Goal: Book appointment/travel/reservation

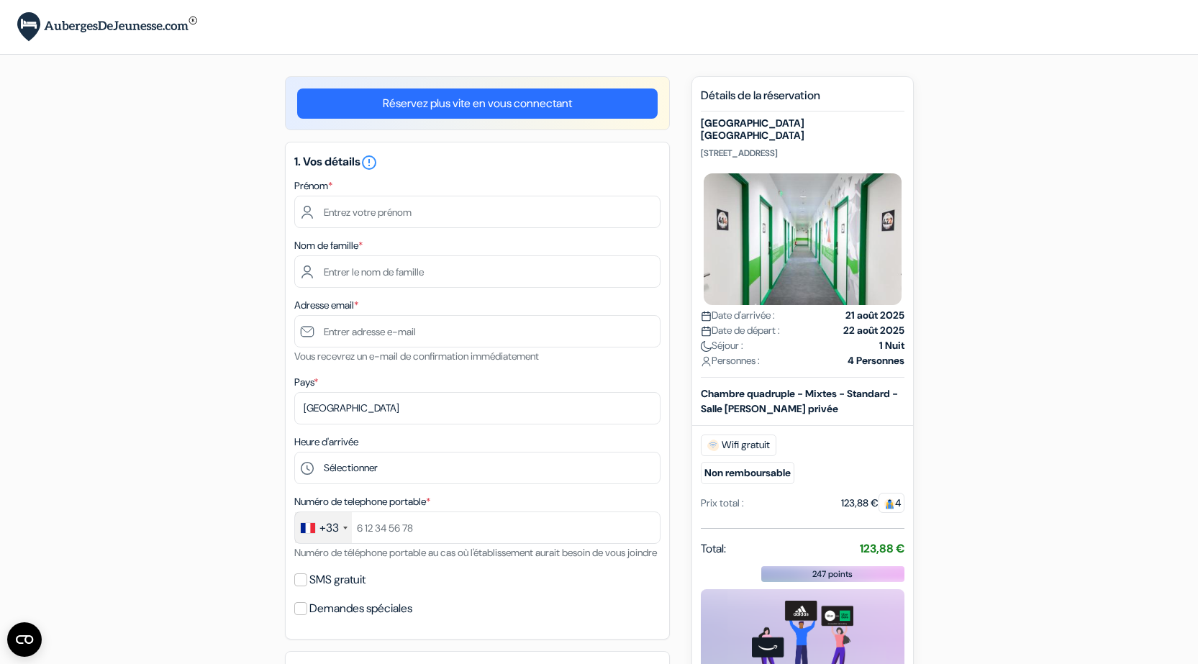
click at [450, 109] on link "Réservez plus vite en vous connectant" at bounding box center [477, 104] width 361 height 30
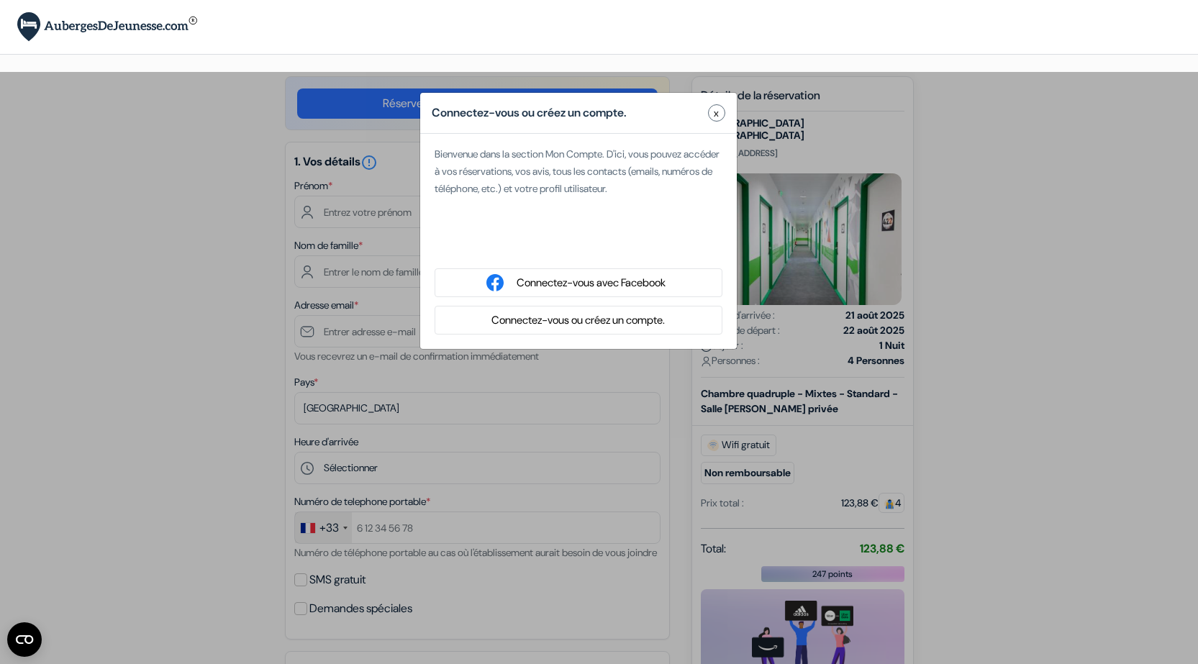
click at [591, 320] on button "Connectez-vous ou créez un compte." at bounding box center [578, 321] width 182 height 18
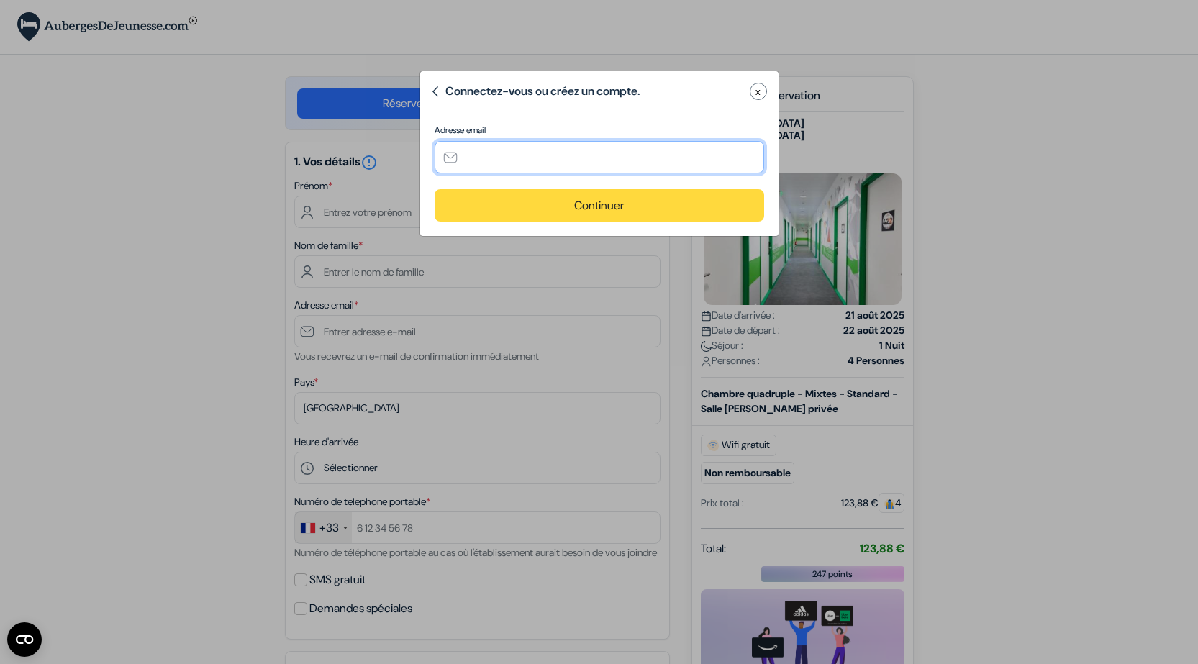
click at [505, 162] on input "text" at bounding box center [600, 157] width 330 height 32
type input "[PERSON_NAME][EMAIL_ADDRESS][PERSON_NAME][DOMAIN_NAME]"
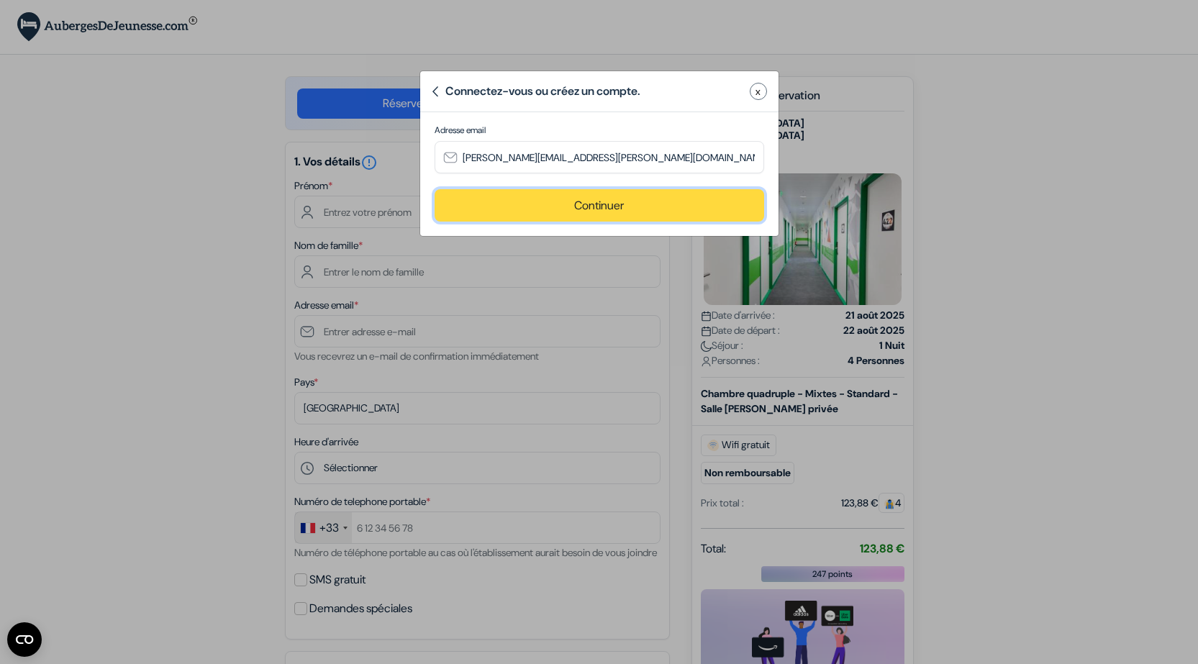
click at [582, 208] on button "Continuer" at bounding box center [600, 205] width 330 height 32
type input "[PERSON_NAME][EMAIL_ADDRESS][PERSON_NAME][DOMAIN_NAME]"
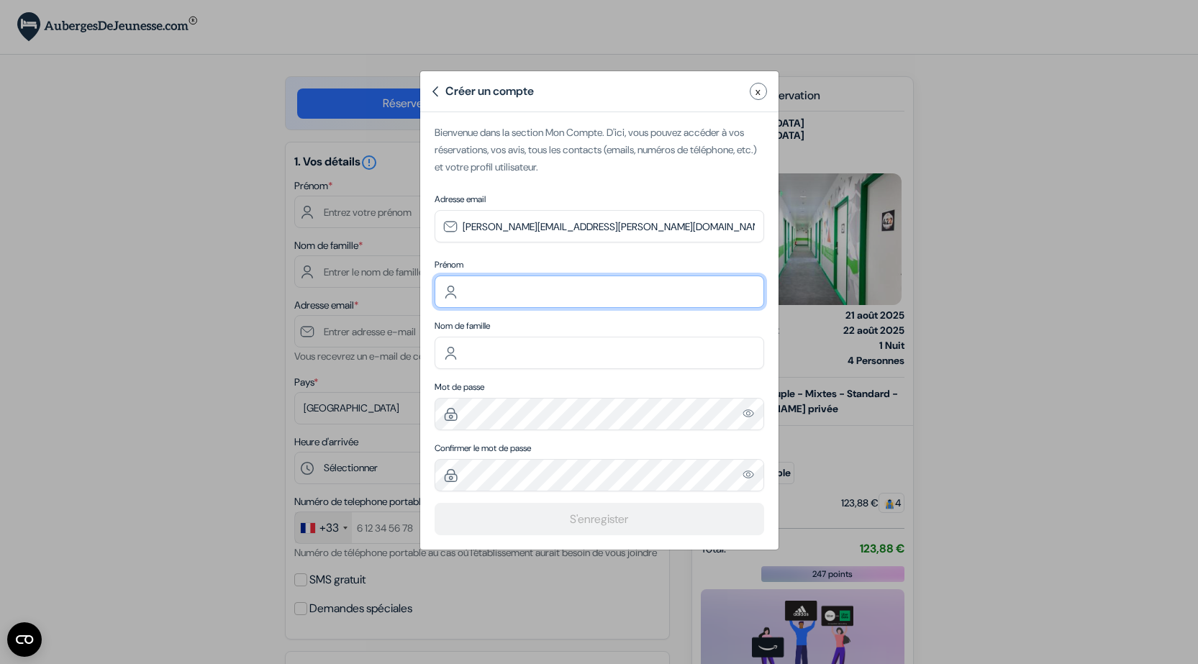
click at [529, 284] on input "text" at bounding box center [600, 292] width 330 height 32
type input "[PERSON_NAME]"
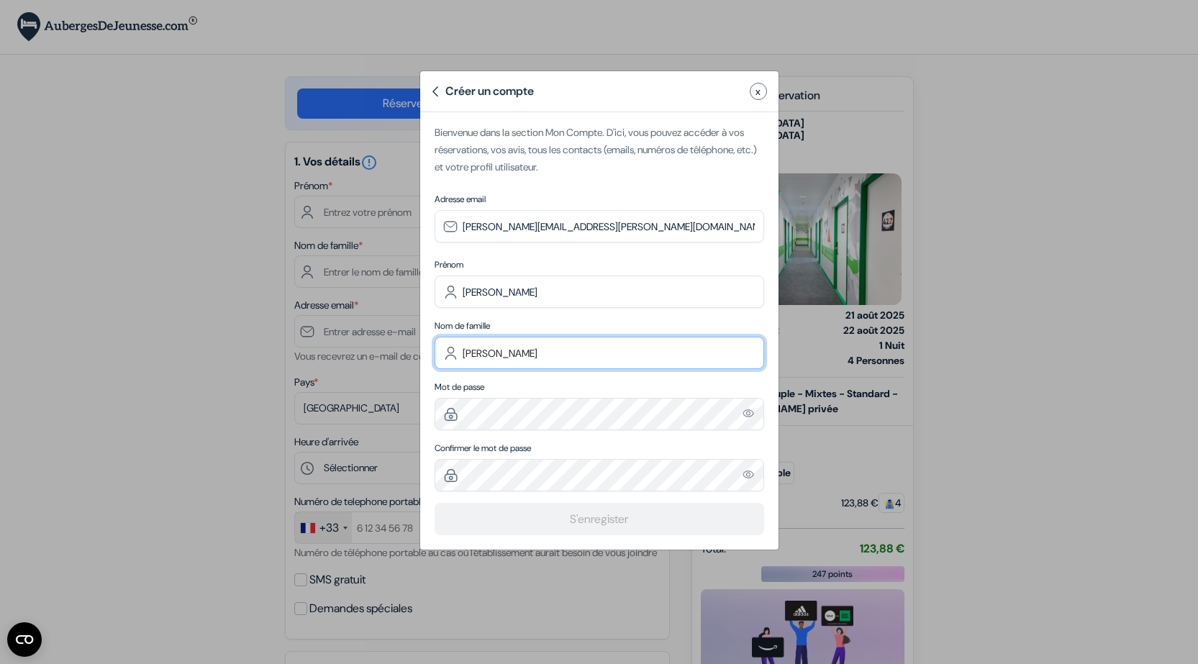
click at [556, 355] on input "[PERSON_NAME]" at bounding box center [600, 353] width 330 height 32
click at [512, 350] on input "DESRUMAUX" at bounding box center [600, 353] width 330 height 32
type input "[PERSON_NAME]"
click at [751, 417] on img "Please enter a valid email address" at bounding box center [749, 413] width 13 height 12
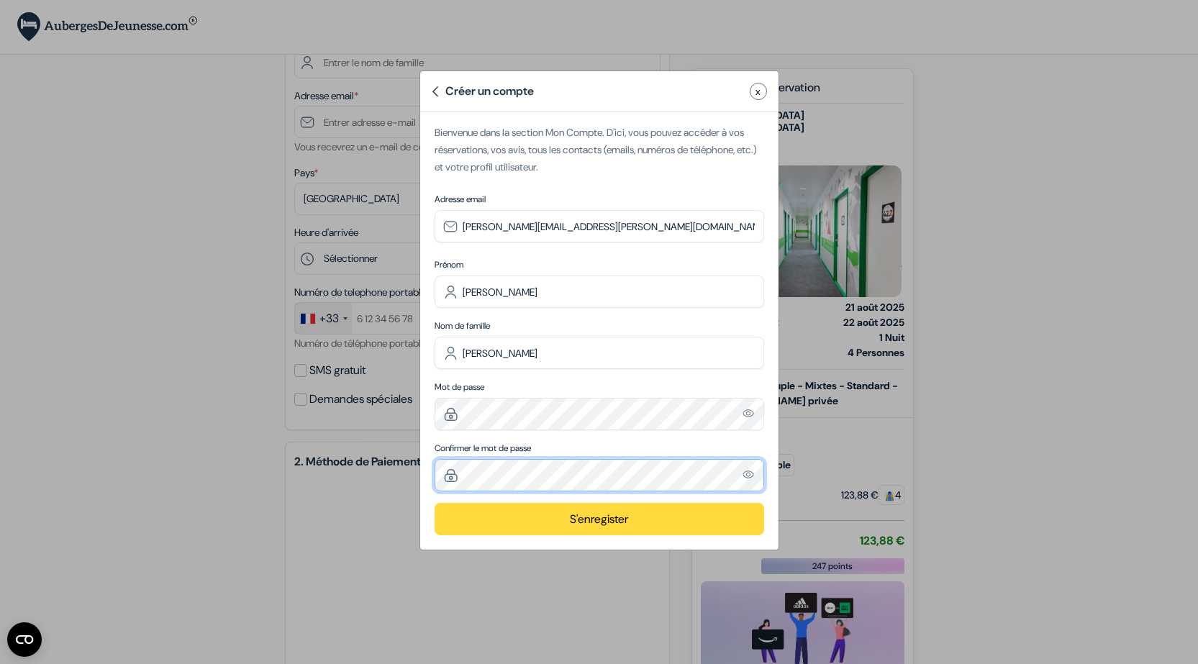
scroll to position [216, 0]
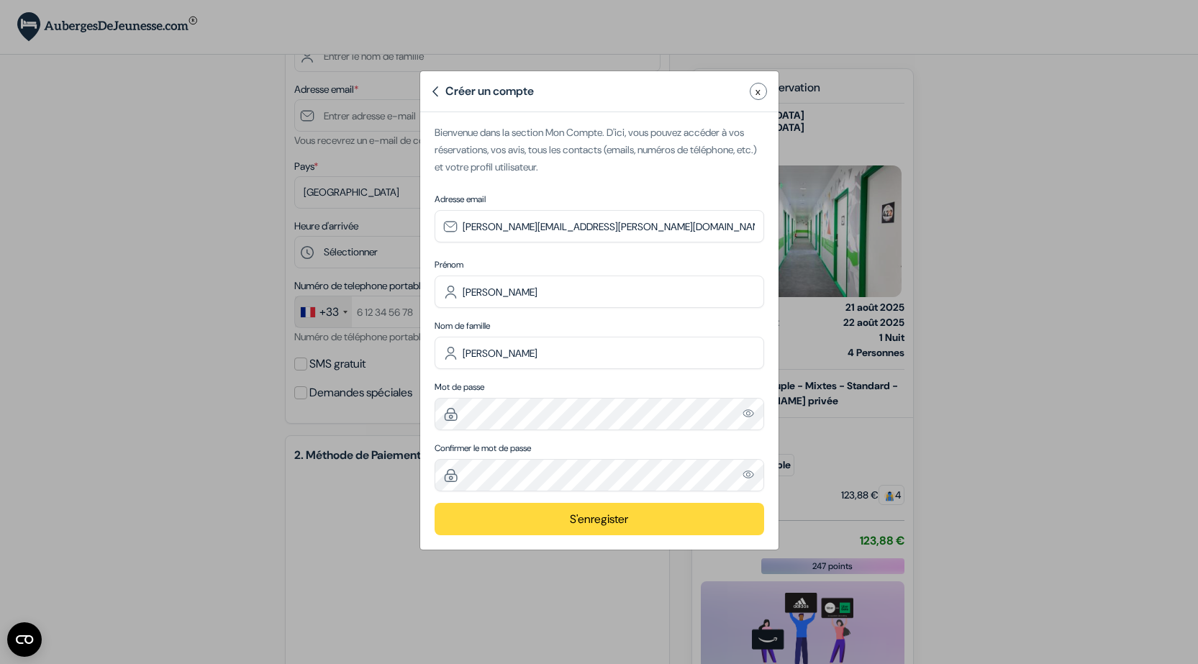
click at [758, 93] on span "x" at bounding box center [758, 91] width 5 height 15
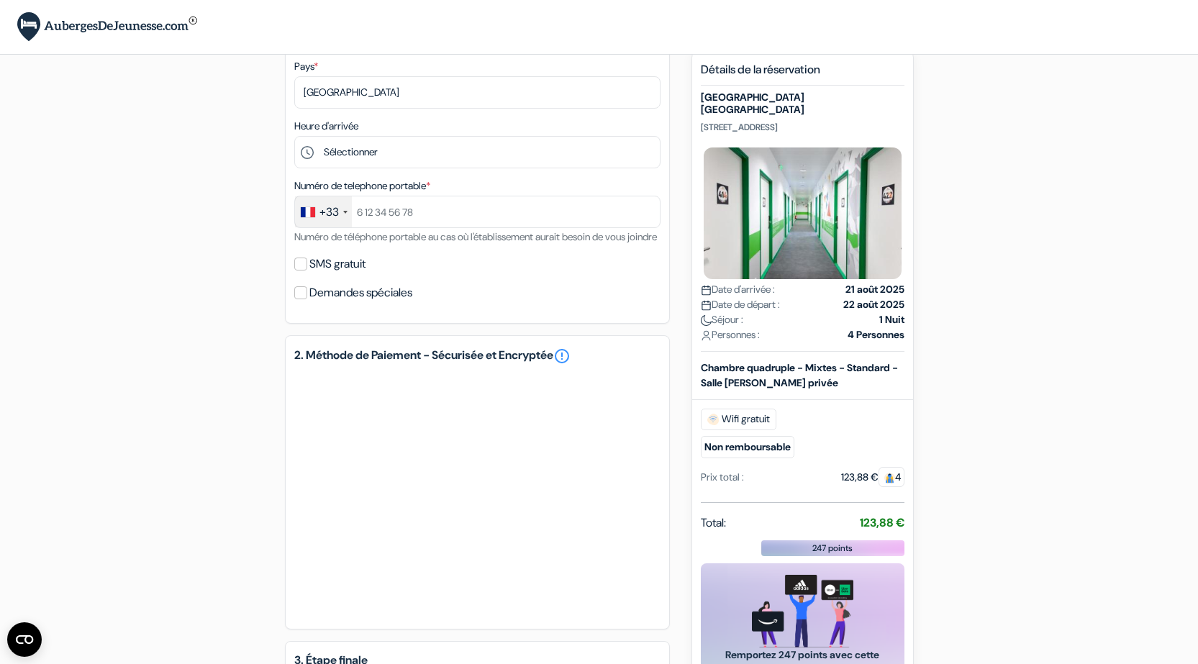
scroll to position [117, 0]
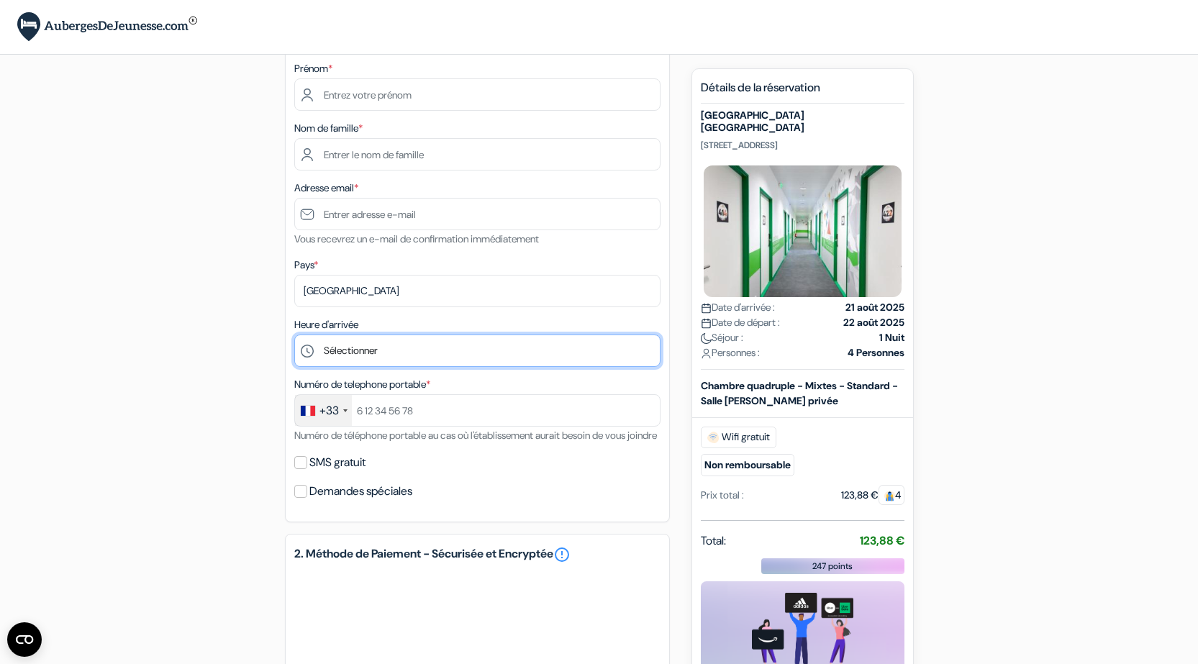
click at [385, 355] on select "Sélectionner 1:00 2:00 3:00 4:00 5:00 6:00 7:00 8:00 9:00 10:00 11:00 12:00 13:…" at bounding box center [477, 351] width 366 height 32
click at [170, 370] on div "add_box [GEOGRAPHIC_DATA] [STREET_ADDRESS] done done" at bounding box center [600, 511] width 950 height 1105
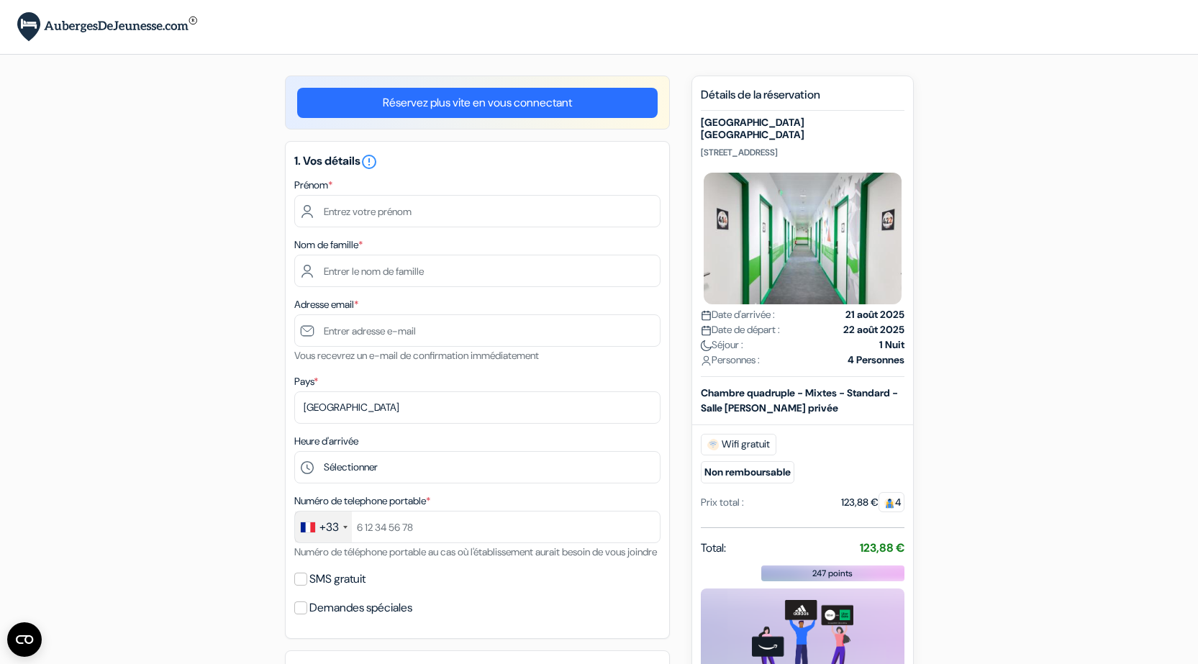
scroll to position [0, 0]
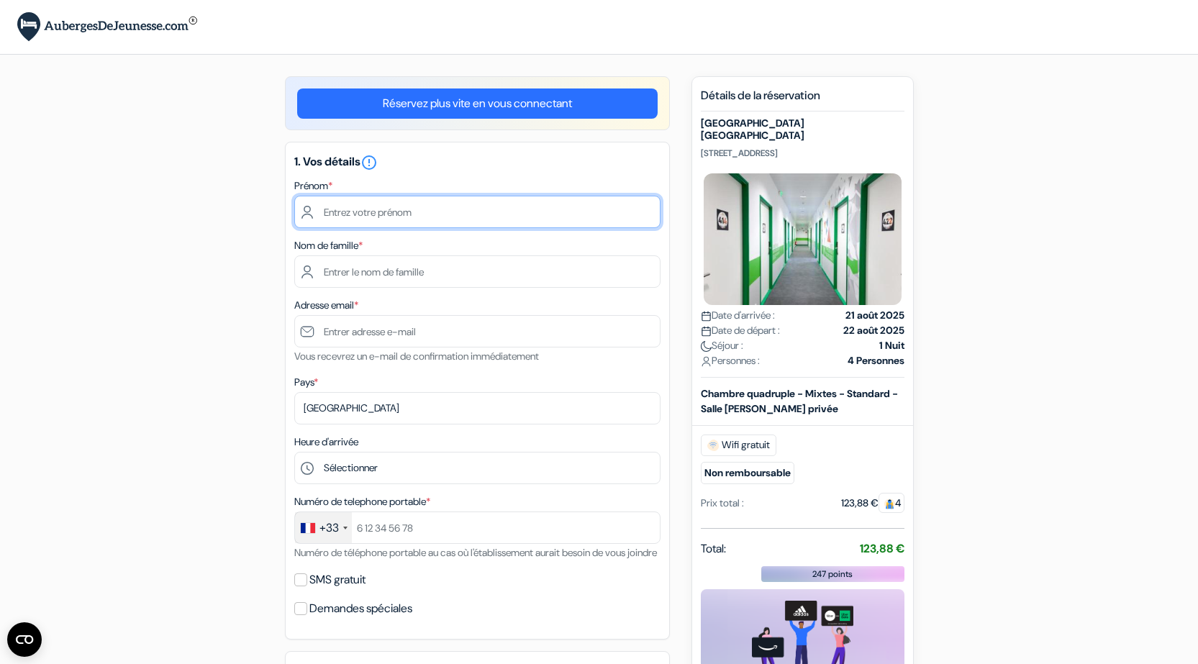
click at [459, 205] on input "text" at bounding box center [477, 212] width 366 height 32
type input "[PERSON_NAME]"
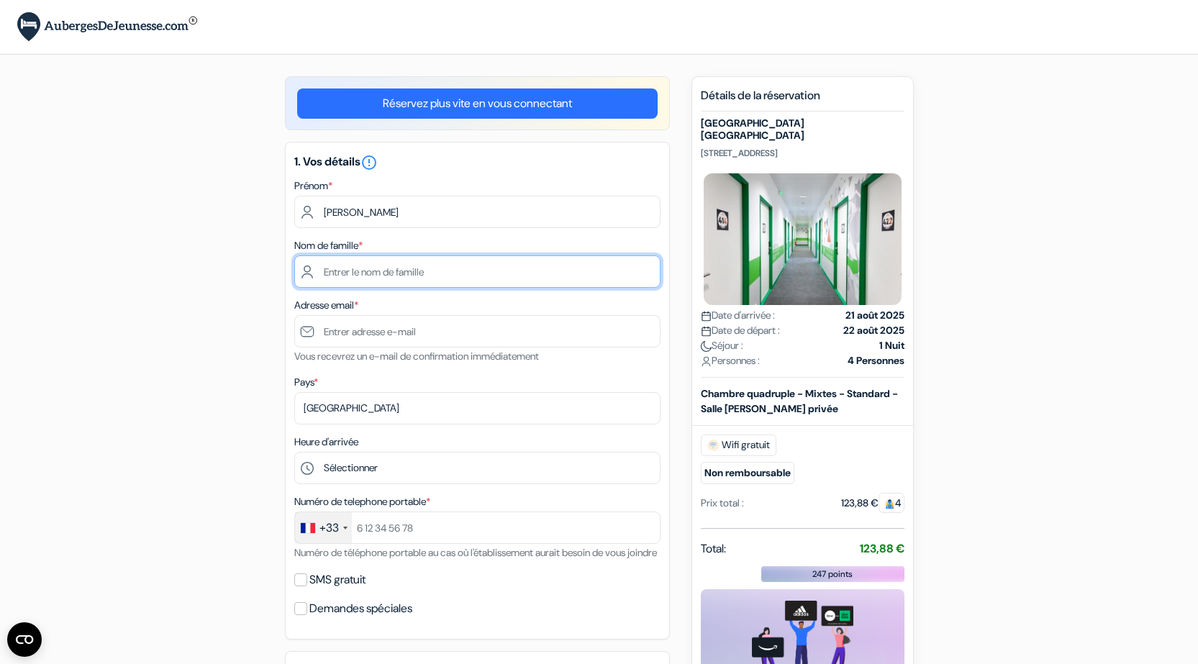
type input "[PERSON_NAME]"
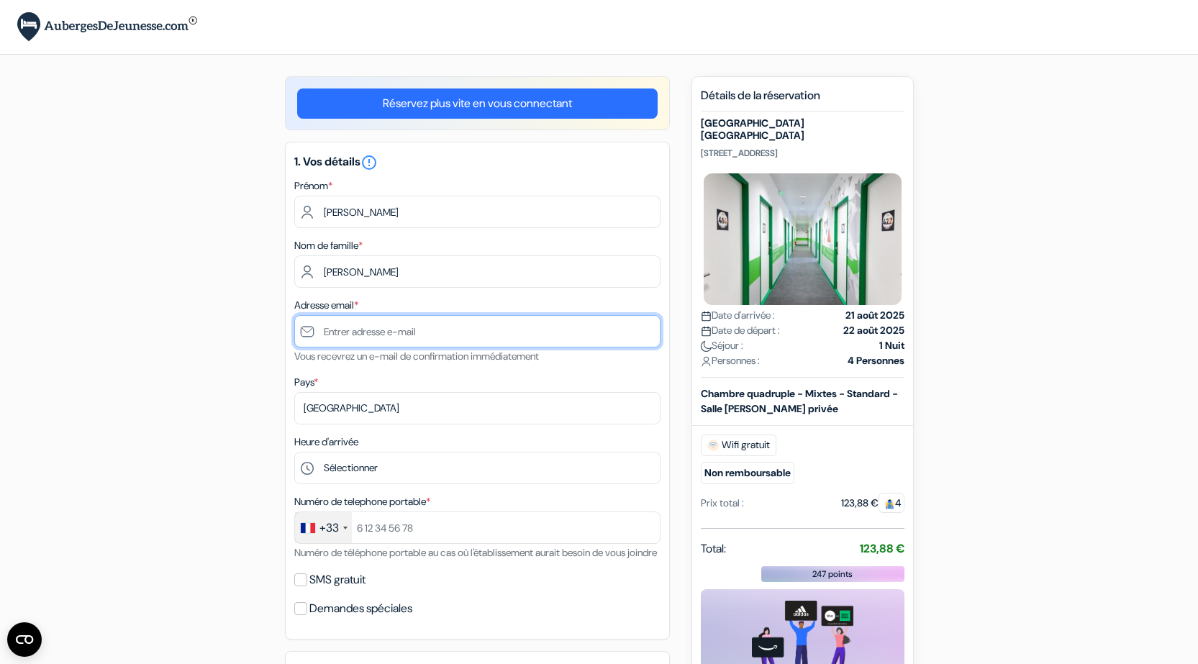
type input "[PERSON_NAME][EMAIL_ADDRESS][PERSON_NAME][DOMAIN_NAME]"
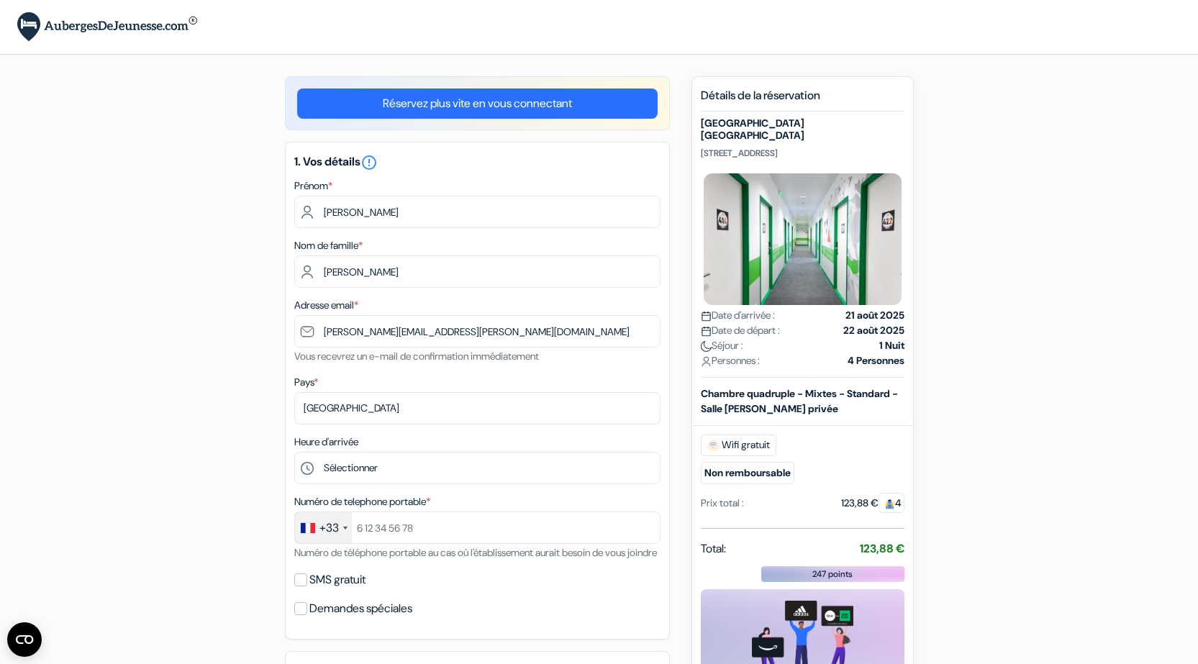
type input "[PHONE_NUMBER]"
click at [426, 471] on select "Sélectionner 1:00 2:00 3:00 4:00 5:00 6:00 7:00 8:00 9:00 10:00 11:00 12:00 13:…" at bounding box center [477, 468] width 366 height 32
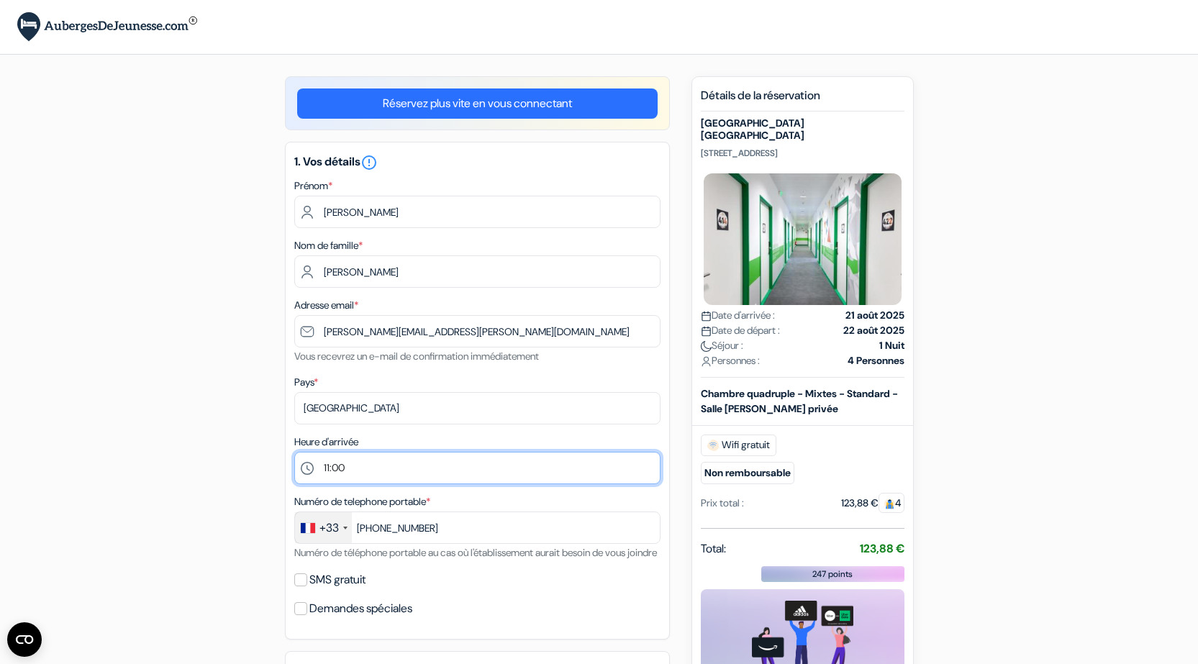
click at [294, 452] on select "Sélectionner 1:00 2:00 3:00 4:00 5:00 6:00 7:00 8:00 9:00 10:00 11:00 12:00 13:…" at bounding box center [477, 468] width 366 height 32
click at [384, 474] on select "Sélectionner 1:00 2:00 3:00 4:00 5:00 6:00 7:00 8:00 9:00 10:00 11:00 12:00 13:…" at bounding box center [477, 468] width 366 height 32
click at [294, 452] on select "Sélectionner 1:00 2:00 3:00 4:00 5:00 6:00 7:00 8:00 9:00 10:00 11:00 12:00 13:…" at bounding box center [477, 468] width 366 height 32
click at [348, 475] on select "Sélectionner 1:00 2:00 3:00 4:00 5:00 6:00 7:00 8:00 9:00 10:00 11:00 12:00 13:…" at bounding box center [477, 468] width 366 height 32
select select "11"
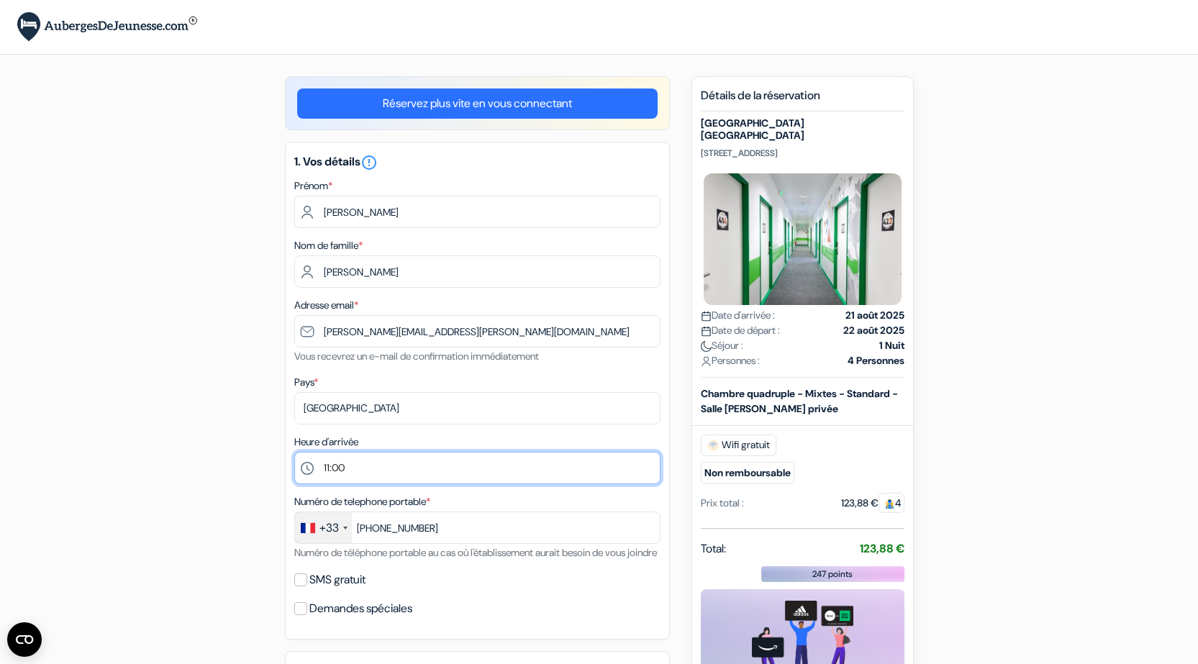
click at [294, 452] on select "Sélectionner 1:00 2:00 3:00 4:00 5:00 6:00 7:00 8:00 9:00 10:00 11:00 12:00 13:…" at bounding box center [477, 468] width 366 height 32
